Goal: Task Accomplishment & Management: Complete application form

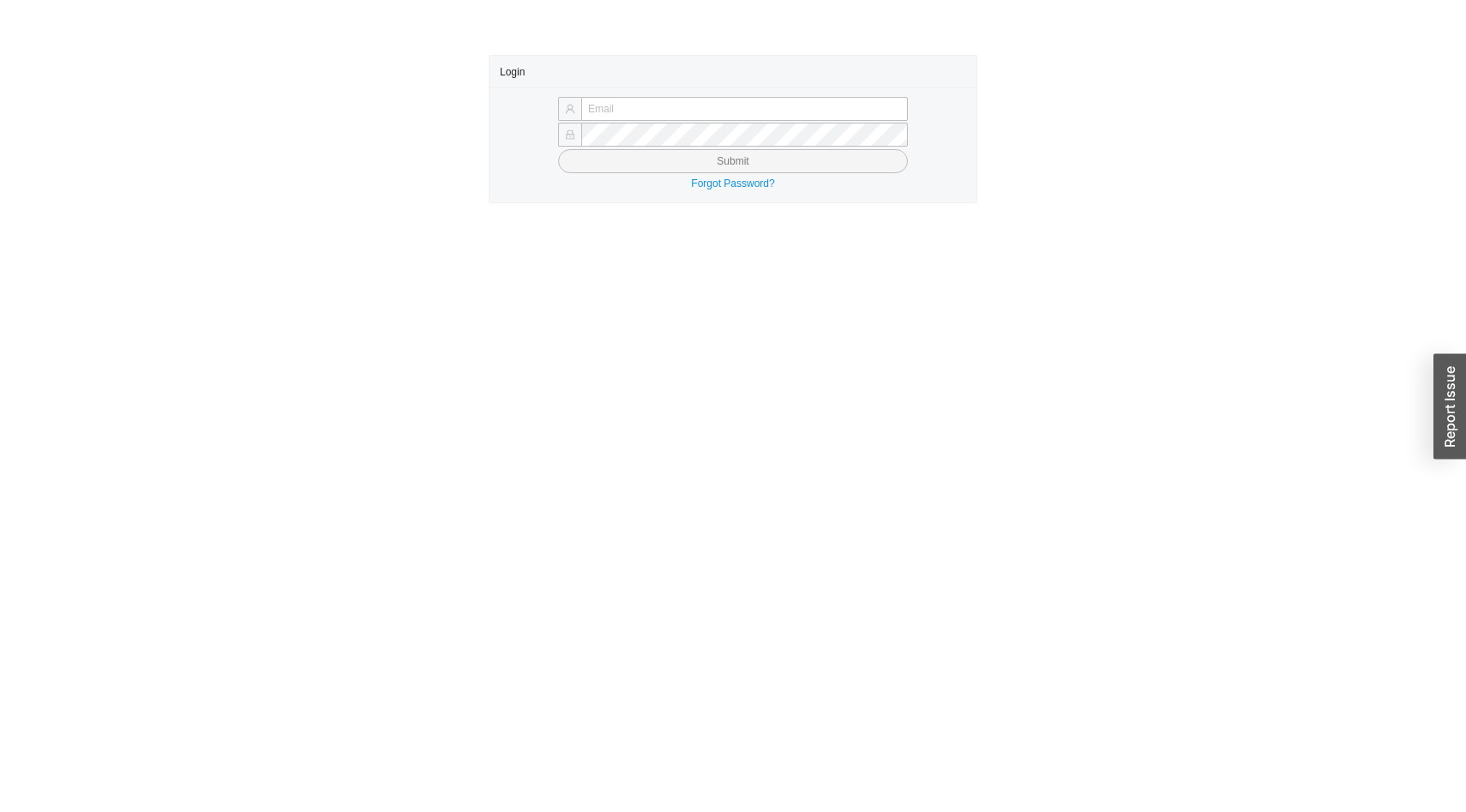
type input "[EMAIL_ADDRESS][DOMAIN_NAME]"
click at [693, 155] on button "Submit" at bounding box center [733, 162] width 350 height 24
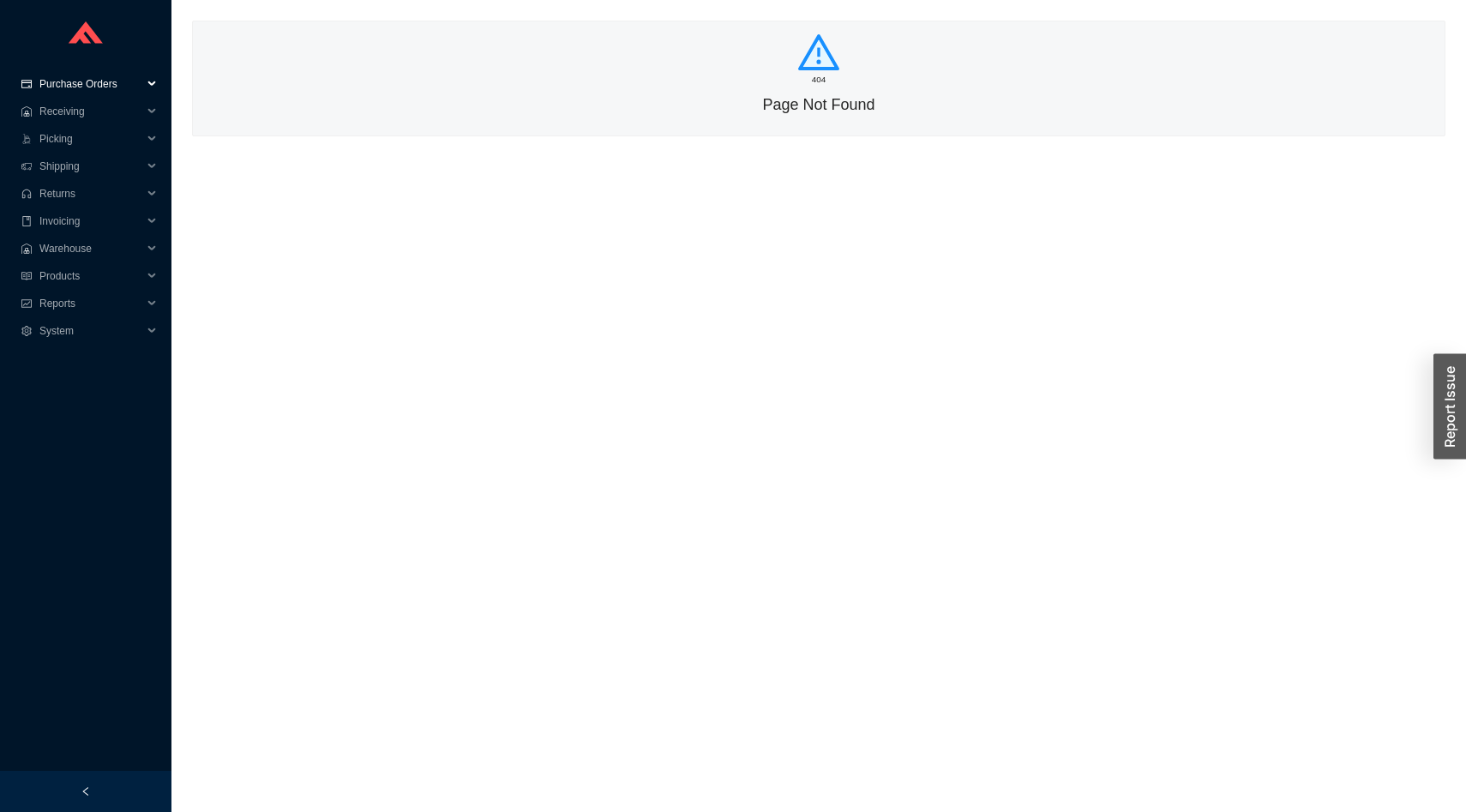
click at [112, 89] on span "Purchase Orders" at bounding box center [91, 84] width 103 height 28
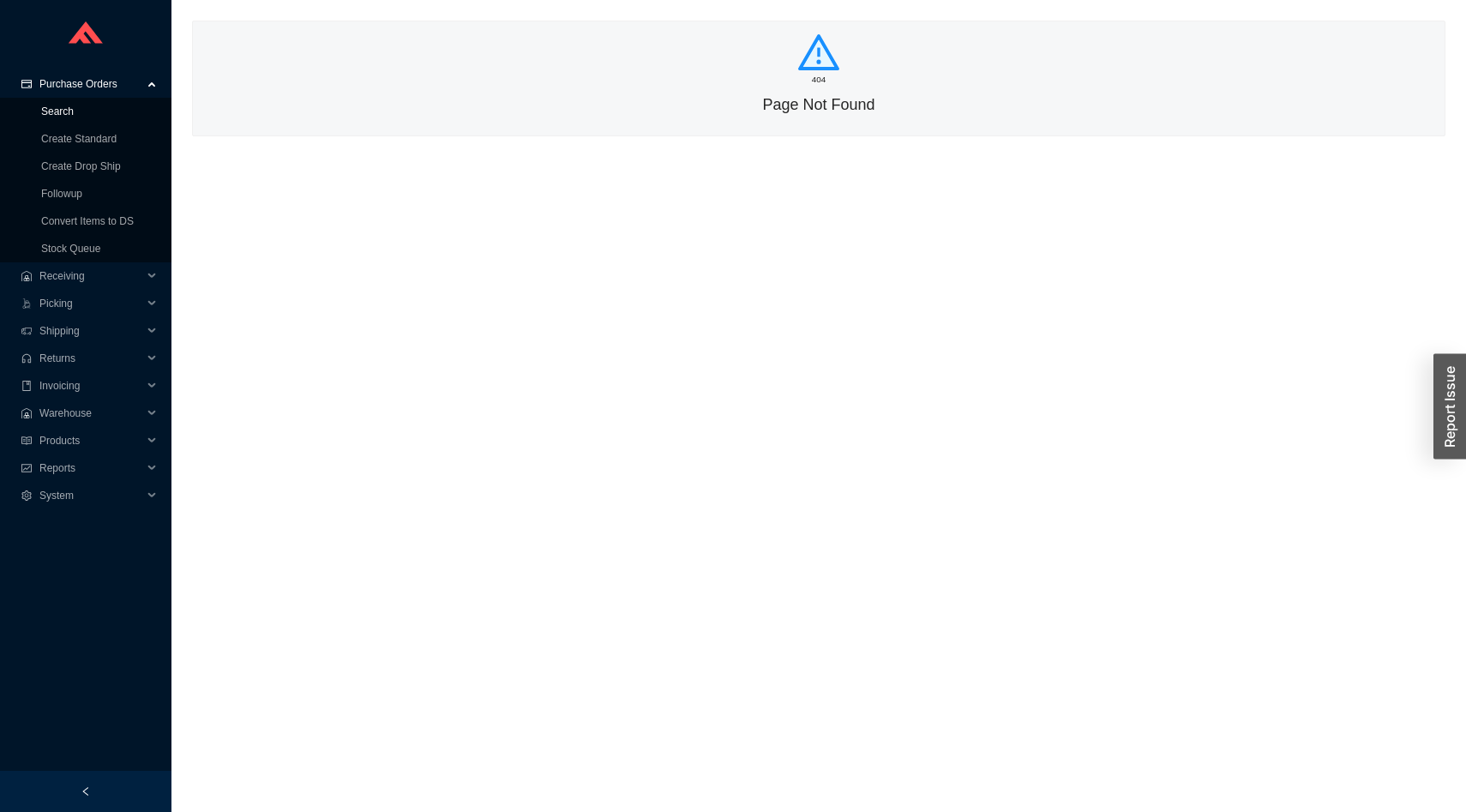
click at [73, 110] on link "Search" at bounding box center [58, 111] width 33 height 12
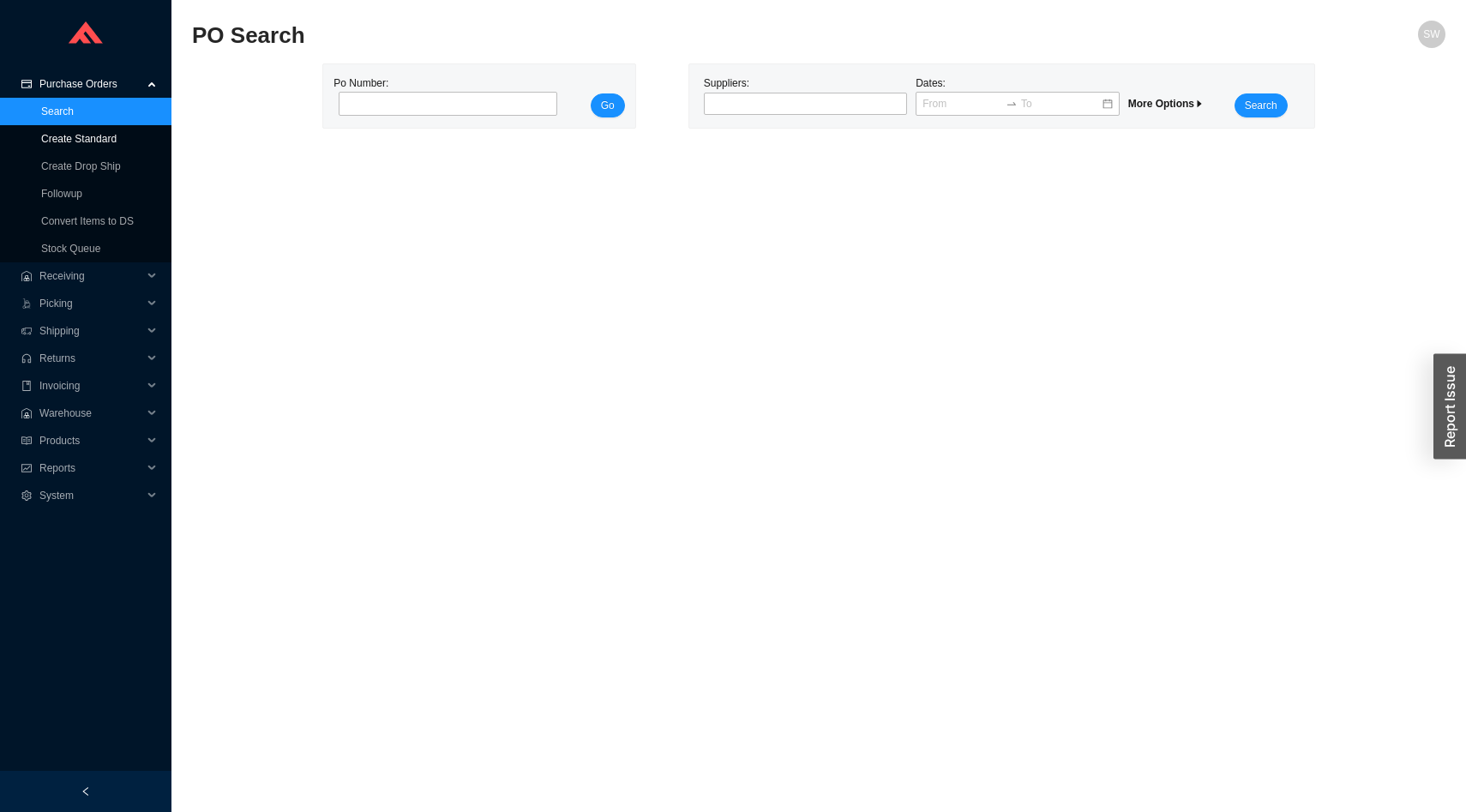
click at [110, 134] on link "Create Standard" at bounding box center [79, 139] width 75 height 12
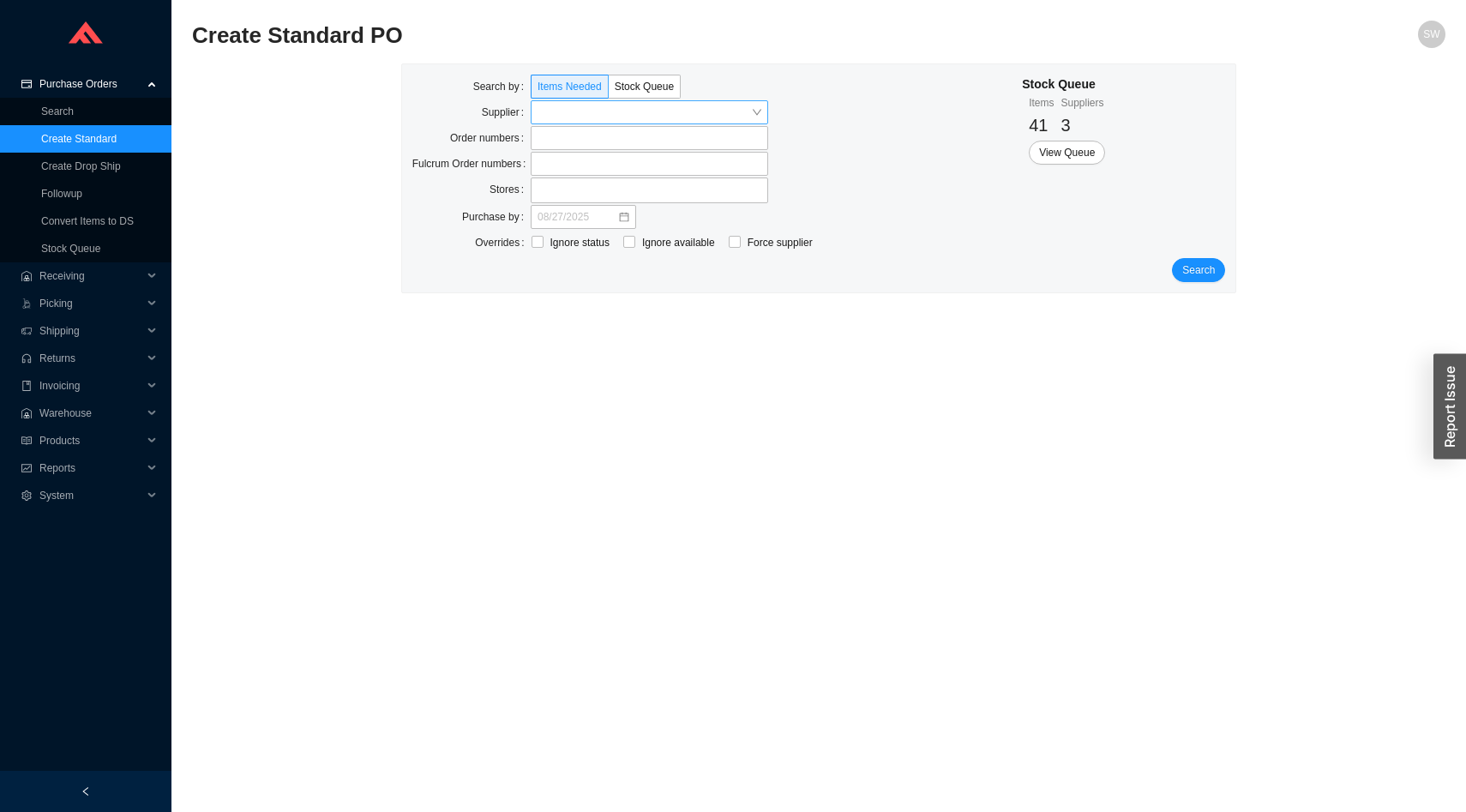
click at [566, 112] on input "search" at bounding box center [644, 112] width 213 height 22
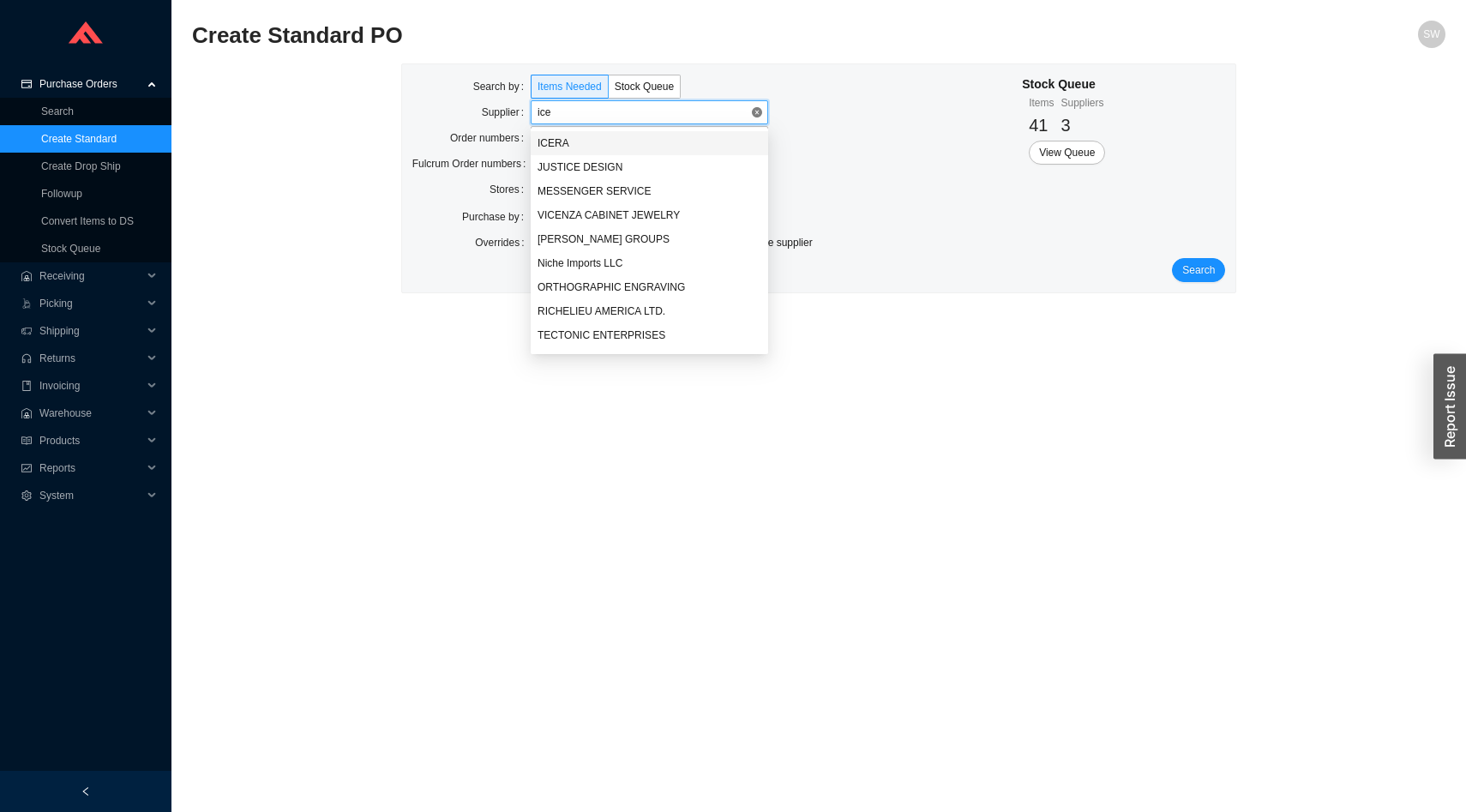
type input "icer"
click at [559, 144] on div "ICERA" at bounding box center [649, 143] width 224 height 16
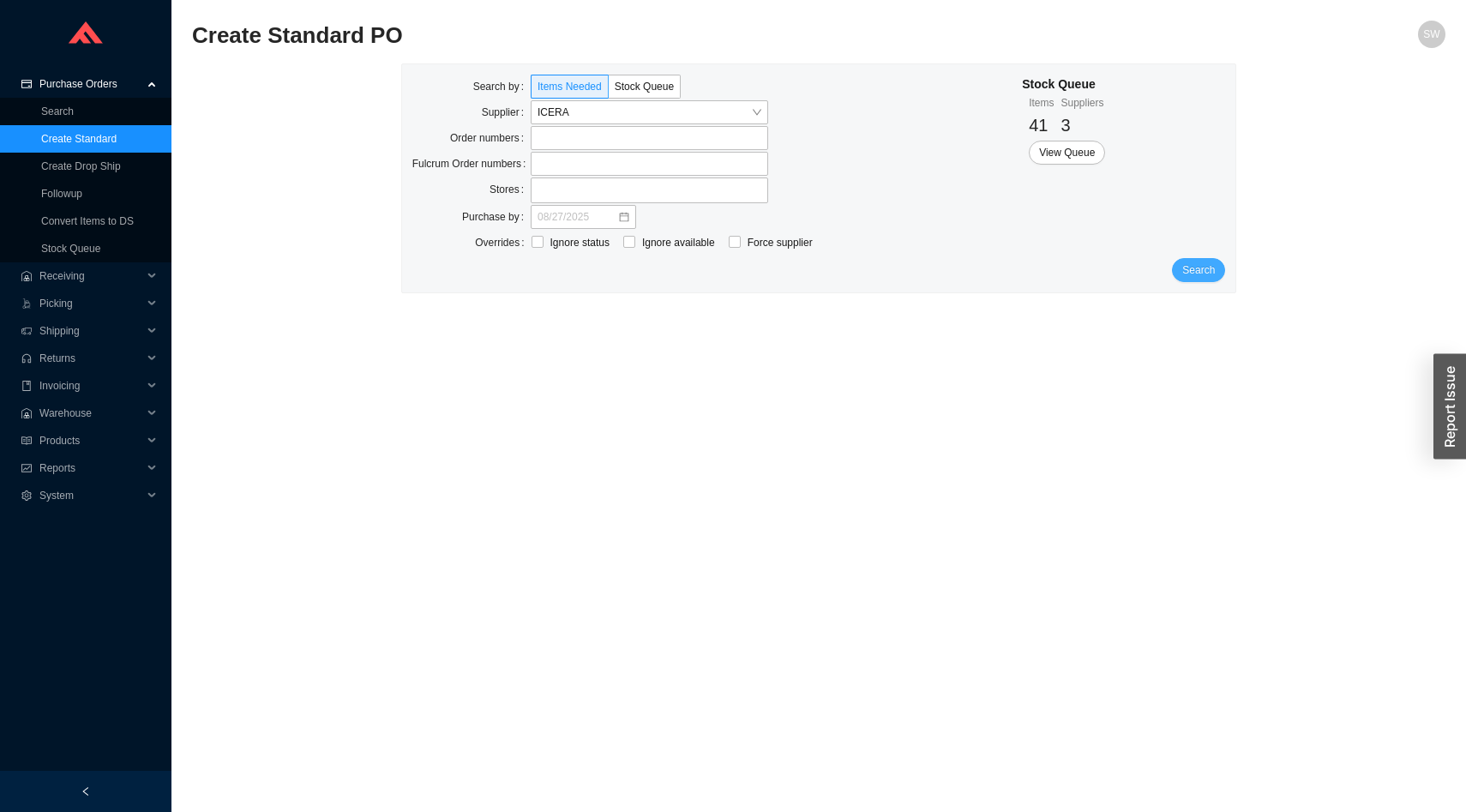
click at [1207, 266] on span "Search" at bounding box center [1199, 270] width 33 height 17
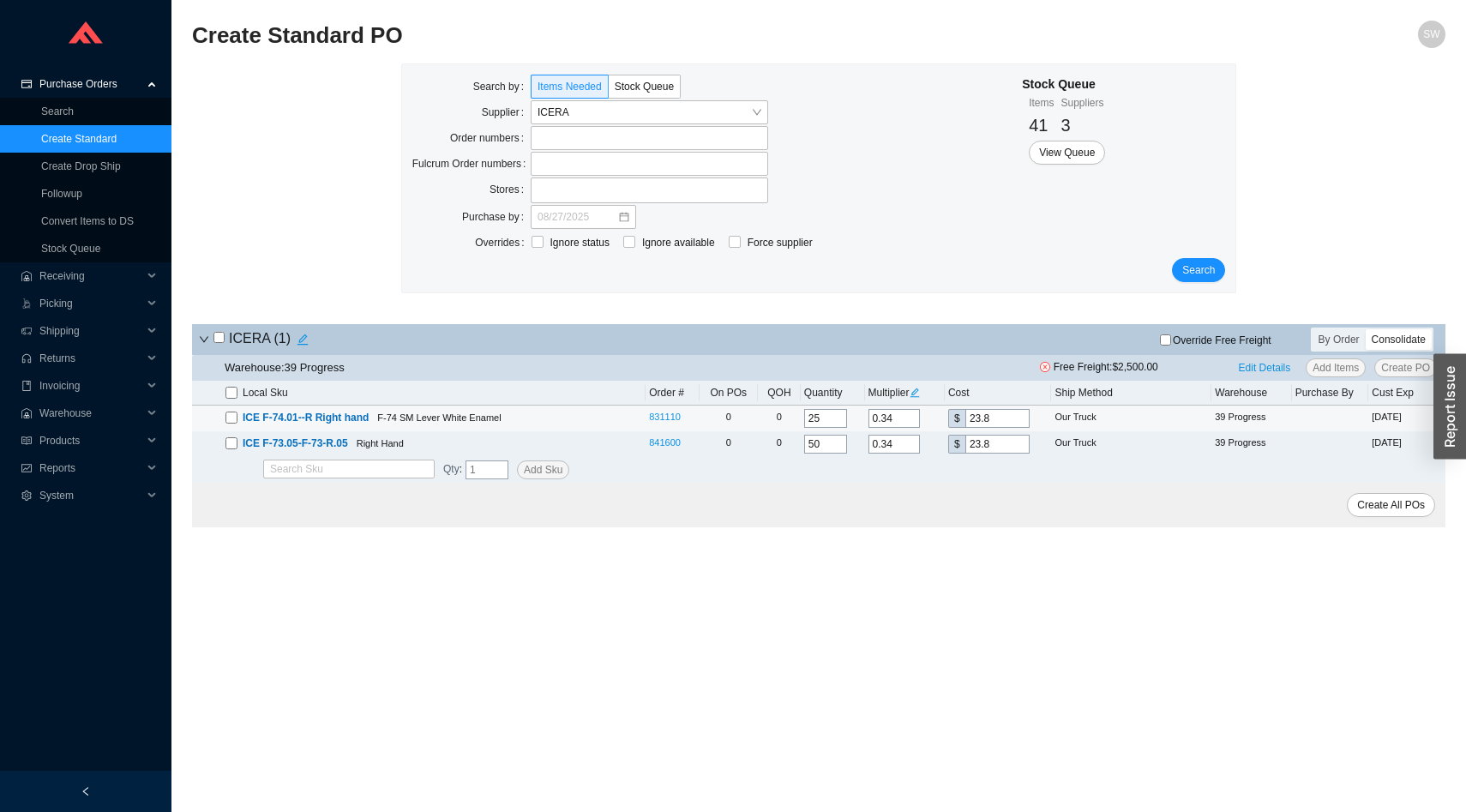
click at [995, 414] on input "23.8" at bounding box center [998, 418] width 64 height 19
type input "0.0143"
type input "1"
type input "0.1429"
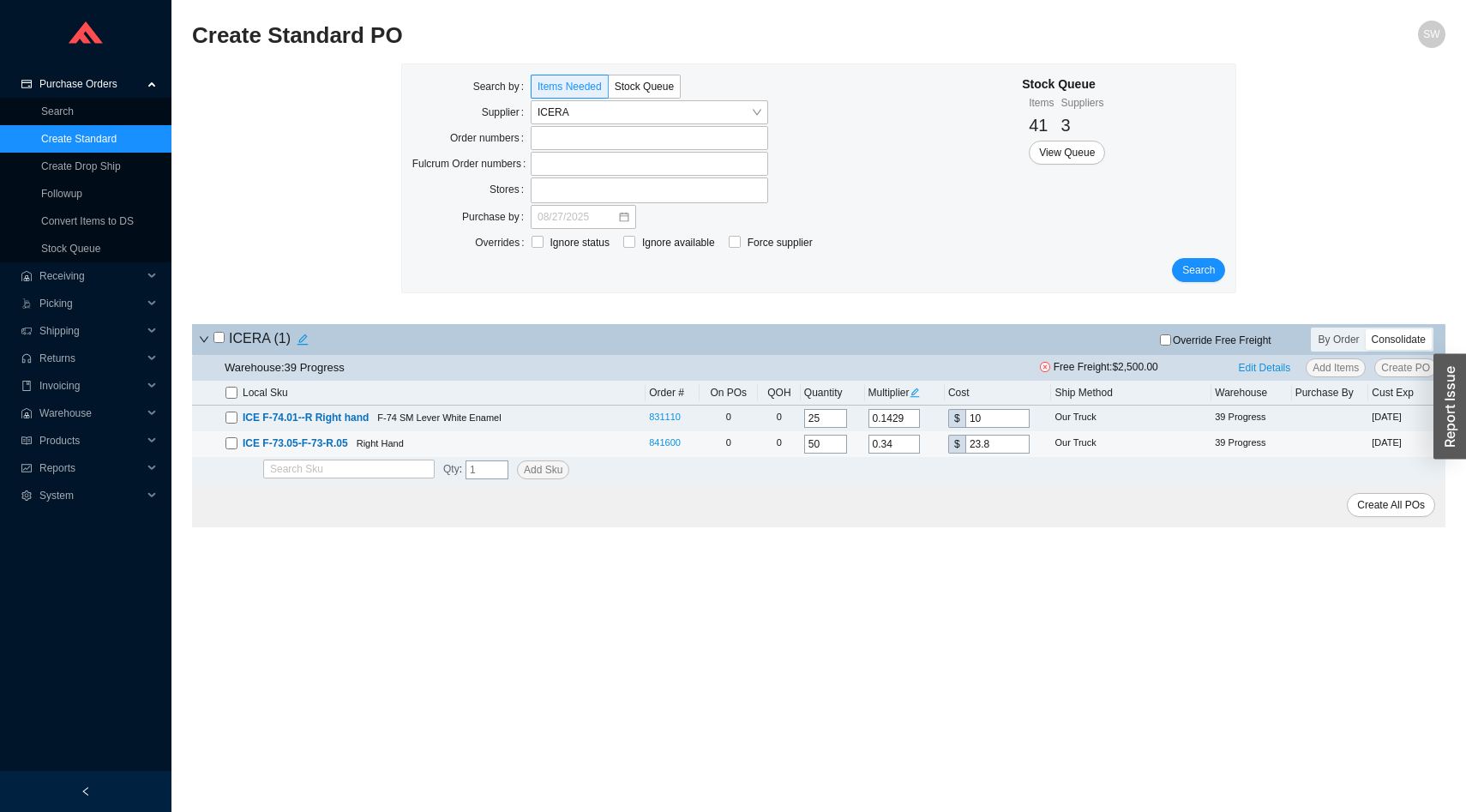
type input "10"
click at [997, 442] on input "23.8" at bounding box center [998, 444] width 64 height 19
type input "0.0143"
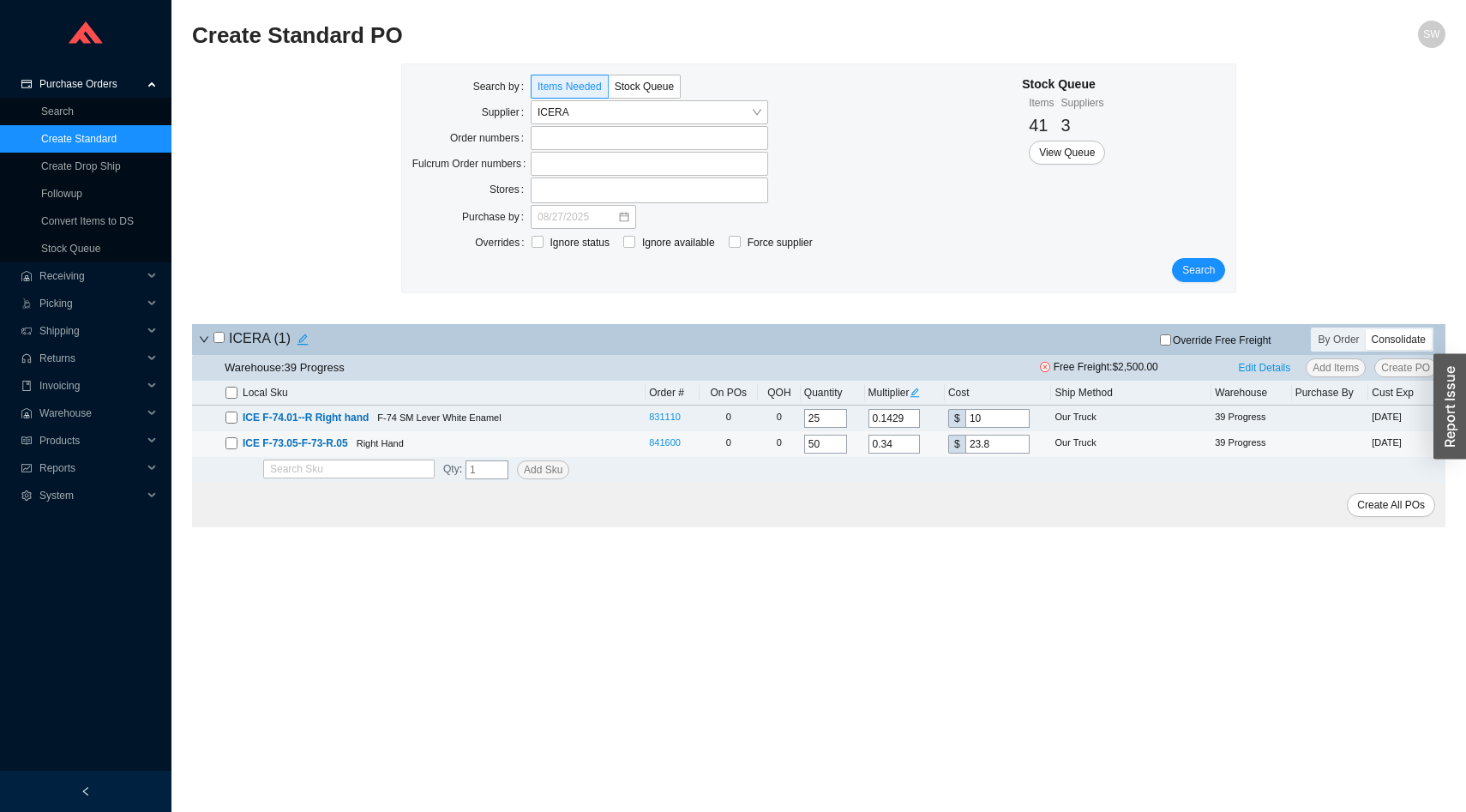
type input "1"
type input "0.1429"
type input "10"
click at [1257, 371] on span "Edit Details" at bounding box center [1265, 368] width 53 height 17
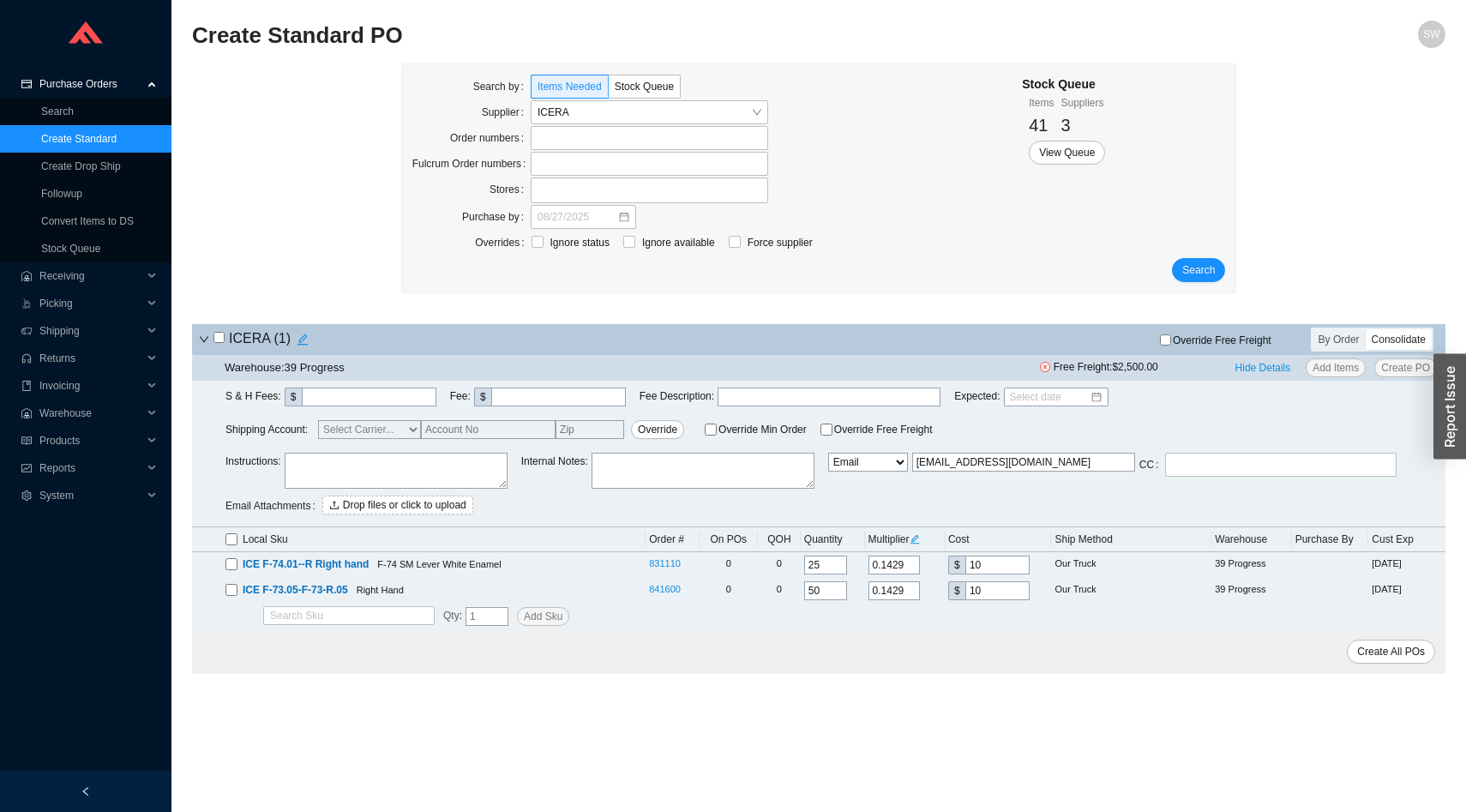
click at [882, 466] on select "Email Email Buyer EDI Do Not Send" at bounding box center [868, 462] width 79 height 19
select select "5"
click at [837, 454] on select "Email Email Buyer EDI Do Not Send" at bounding box center [868, 462] width 79 height 19
type input "[EMAIL_ADDRESS][DOMAIN_NAME]"
click at [419, 462] on textarea at bounding box center [397, 471] width 223 height 36
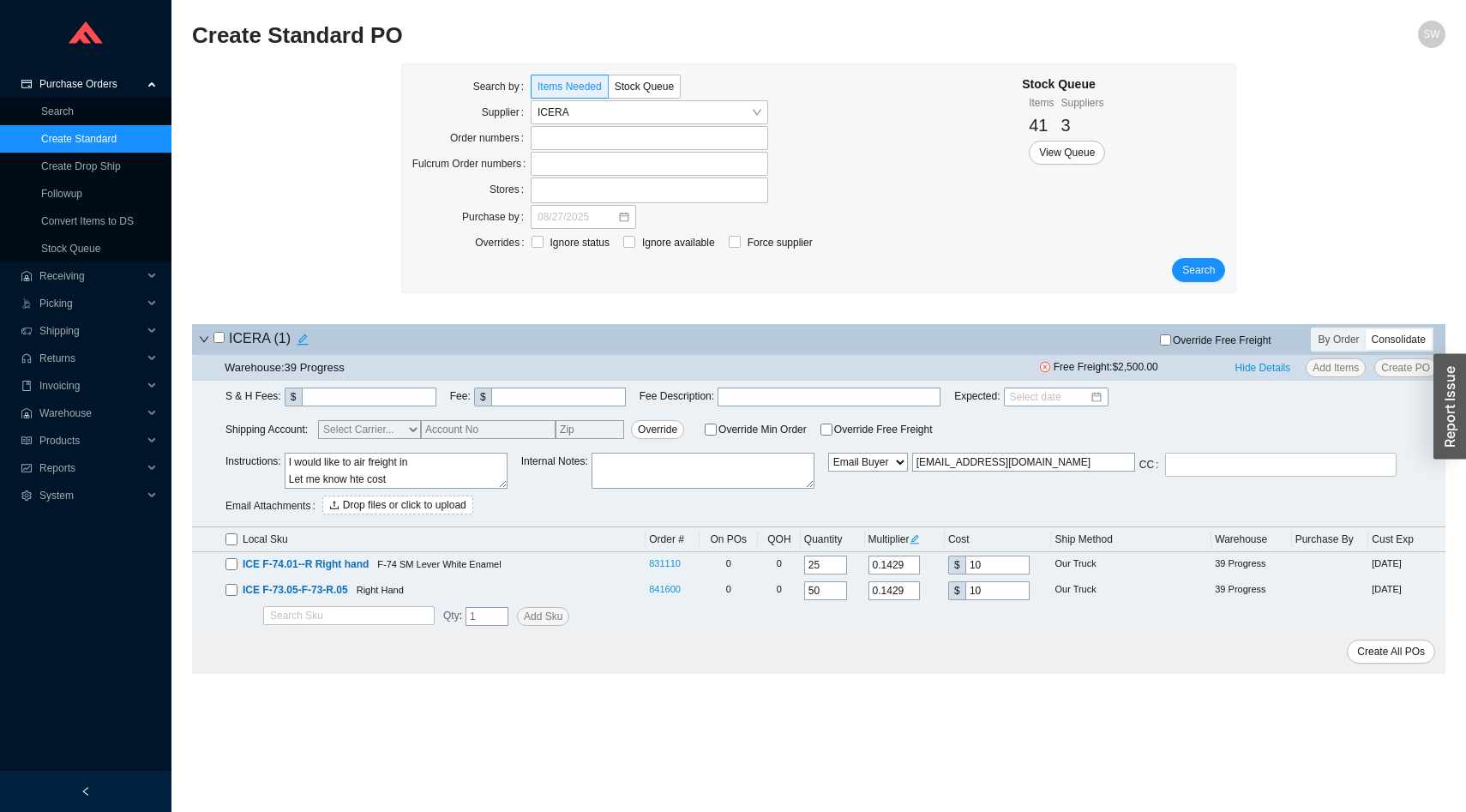
type textarea "I would like to air freight in Let me know hte cost"
click at [231, 537] on input "checkbox" at bounding box center [232, 539] width 12 height 12
checkbox input "true"
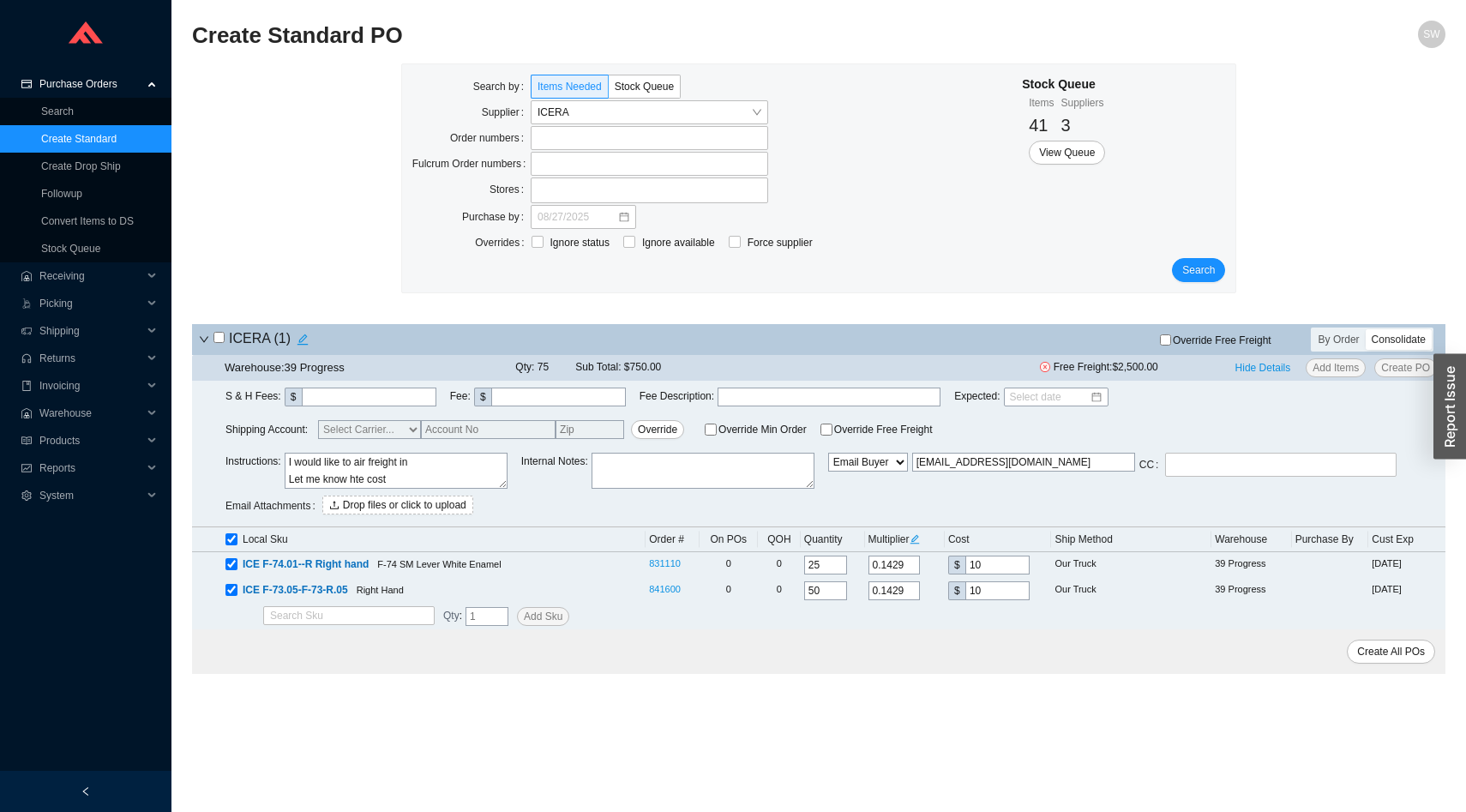
click at [705, 422] on label "Override Min Order" at bounding box center [756, 429] width 102 height 19
click at [705, 423] on input "Override Min Order" at bounding box center [711, 429] width 12 height 12
click at [1379, 652] on span "Create All POs" at bounding box center [1391, 651] width 67 height 17
click at [706, 428] on input "Override Min Order" at bounding box center [711, 429] width 12 height 12
checkbox input "false"
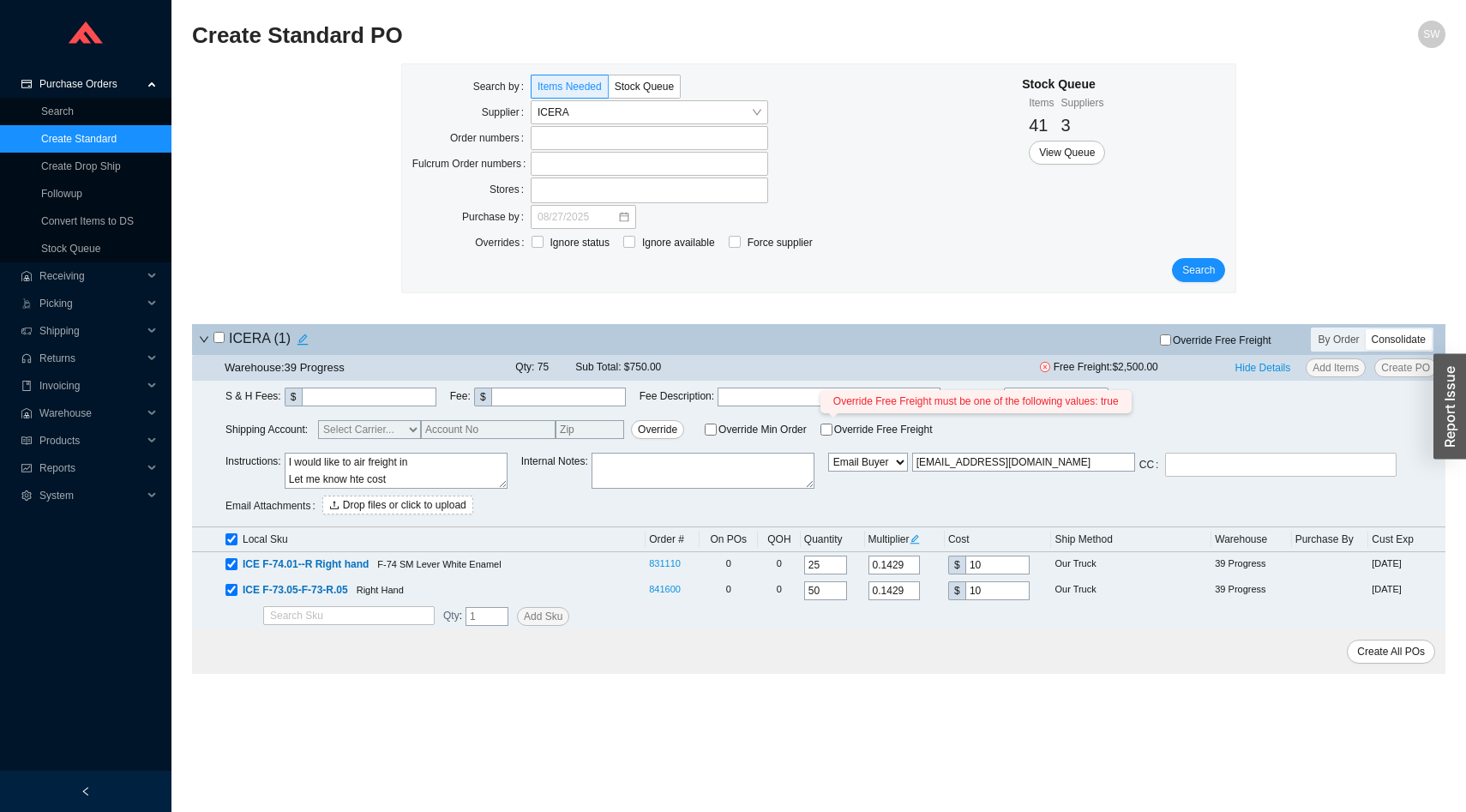
click at [822, 437] on label "Override Free Freight Override Free Freight must be one of the following values…" at bounding box center [877, 429] width 112 height 19
click at [822, 435] on input "Override Free Freight Override Free Freight must be one of the following values…" at bounding box center [827, 429] width 12 height 12
checkbox input "true"
click at [1375, 652] on span "Create All POs" at bounding box center [1391, 651] width 67 height 17
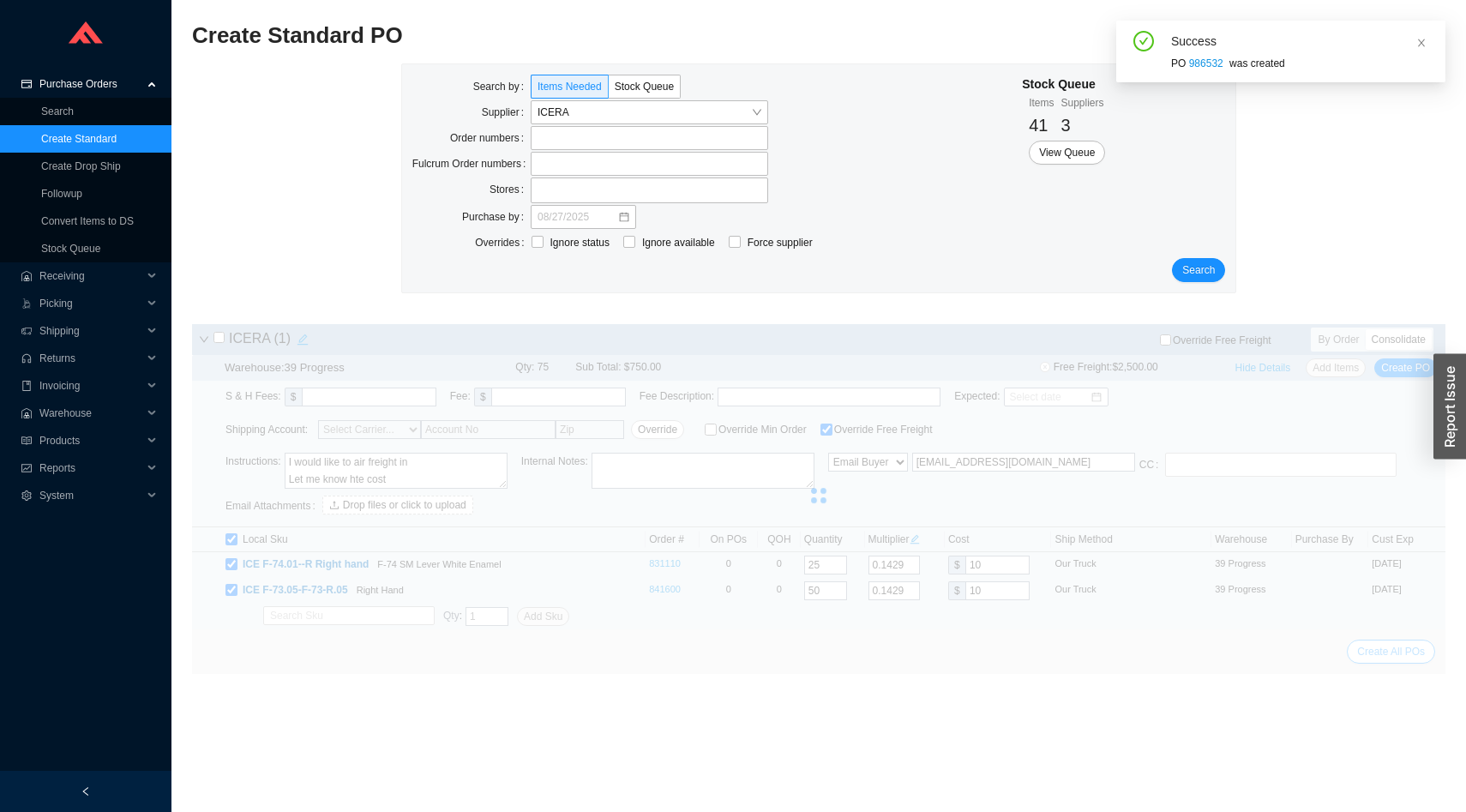
select select "4"
type input "[EMAIL_ADDRESS][DOMAIN_NAME]"
